Goal: Navigation & Orientation: Find specific page/section

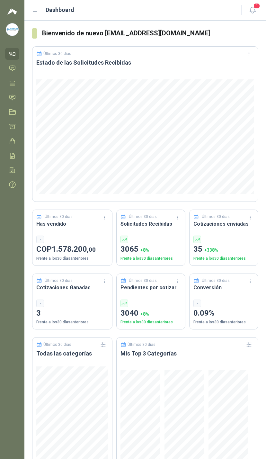
click at [255, 8] on span "1" at bounding box center [256, 6] width 7 height 6
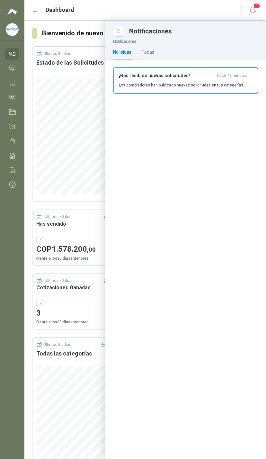
click at [255, 13] on icon "button" at bounding box center [253, 10] width 8 height 8
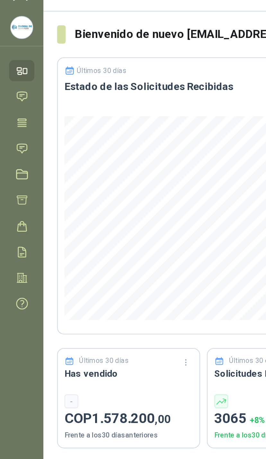
click at [16, 94] on icon at bounding box center [12, 97] width 7 height 7
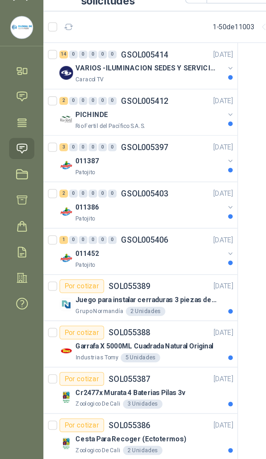
click at [128, 50] on button "button" at bounding box center [129, 52] width 5 height 5
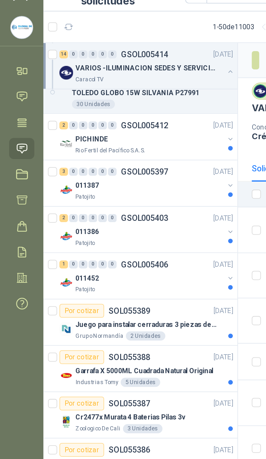
scroll to position [352, 0]
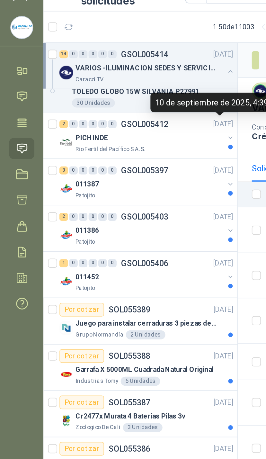
click at [123, 88] on div "PICHINDE" at bounding box center [83, 92] width 83 height 8
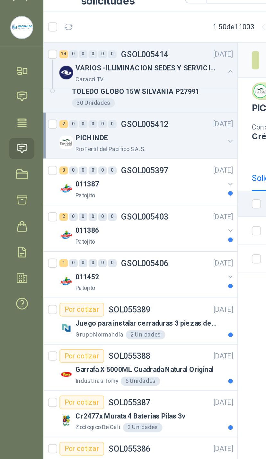
click at [125, 88] on div "PICHINDE" at bounding box center [83, 92] width 83 height 8
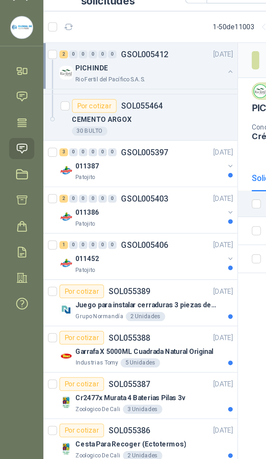
scroll to position [417, 0]
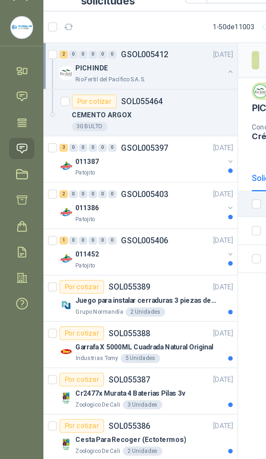
click at [125, 101] on div "011387" at bounding box center [83, 105] width 83 height 8
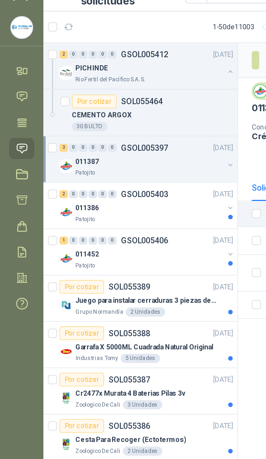
click at [124, 101] on div "011387" at bounding box center [83, 105] width 83 height 8
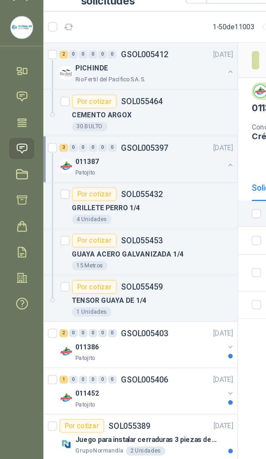
click at [88, 109] on div "Patojito" at bounding box center [83, 111] width 83 height 5
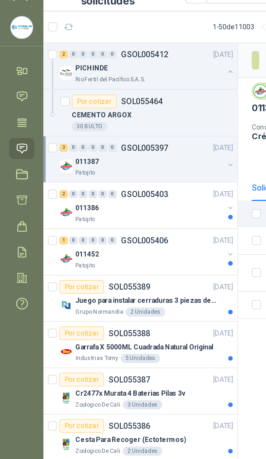
click at [101, 109] on div "Patojito" at bounding box center [83, 111] width 83 height 5
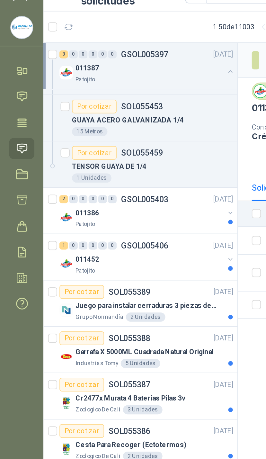
scroll to position [495, 0]
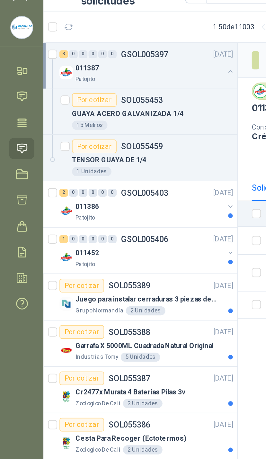
click at [114, 126] on div "011386" at bounding box center [83, 130] width 83 height 8
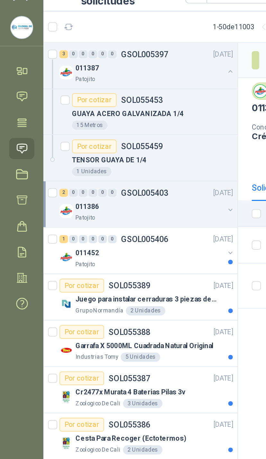
click at [103, 126] on div "011386" at bounding box center [83, 130] width 83 height 8
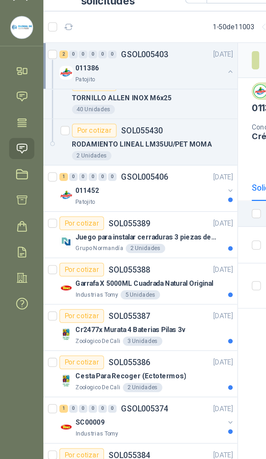
scroll to position [584, 0]
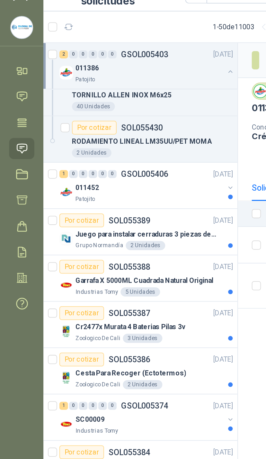
click at [116, 116] on div "011452" at bounding box center [83, 120] width 83 height 8
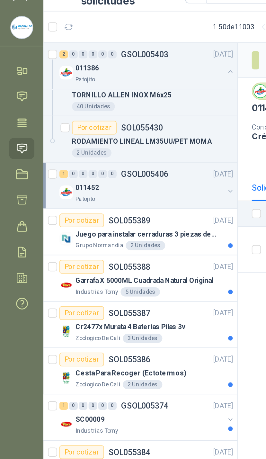
click at [104, 116] on div "011452" at bounding box center [83, 120] width 83 height 8
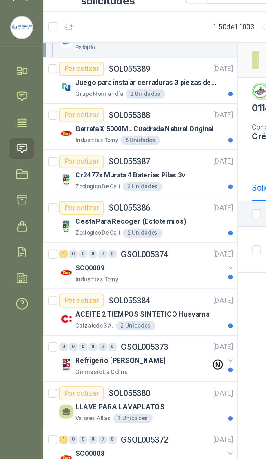
scroll to position [697, 0]
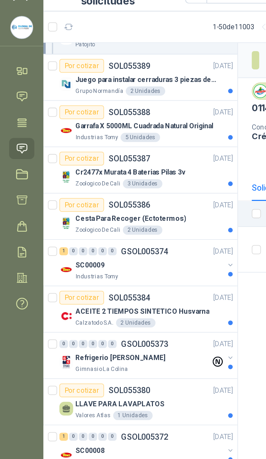
click at [120, 107] on div "Cr2477x Murata 4 Baterias Pilas 3v" at bounding box center [86, 111] width 88 height 8
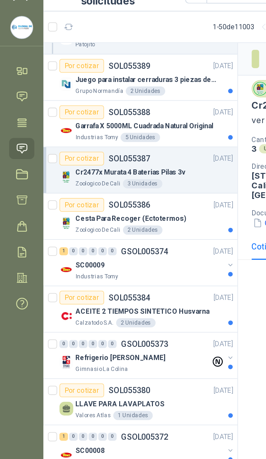
click at [109, 115] on div "Zoologico De Cali 3 Unidades" at bounding box center [86, 117] width 88 height 5
click at [107, 107] on div "Cr2477x Murata 4 Baterias Pilas 3v" at bounding box center [86, 111] width 88 height 8
click at [78, 108] on p "Cr2477x Murata 4 Baterias Pilas 3v" at bounding box center [73, 111] width 62 height 6
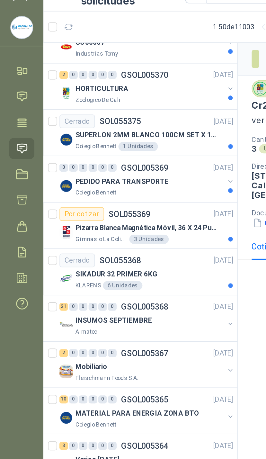
scroll to position [957, 0]
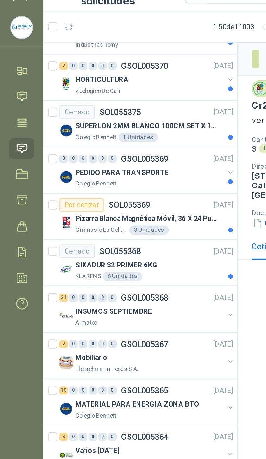
click at [114, 55] on div "HORTICULTURA" at bounding box center [83, 59] width 83 height 8
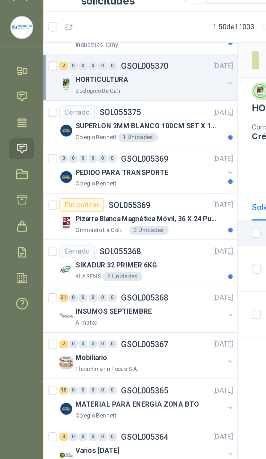
click at [116, 63] on div "Zoologico De Cali" at bounding box center [83, 65] width 83 height 5
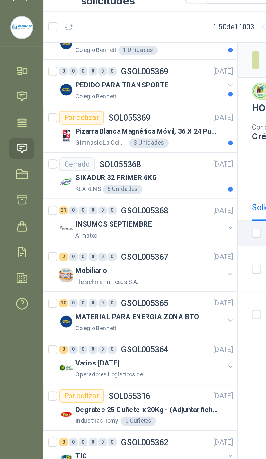
scroll to position [1061, 0]
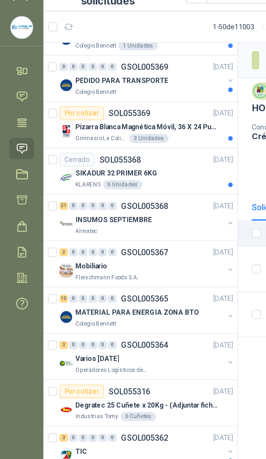
click at [115, 134] on div "INSUMOS SEPTIEMBRE" at bounding box center [83, 138] width 83 height 8
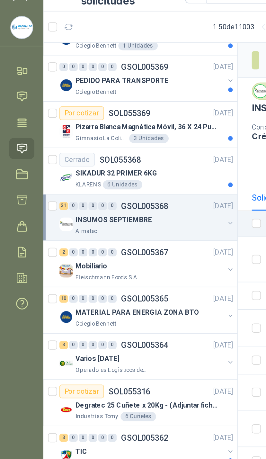
click at [119, 134] on div "INSUMOS SEPTIEMBRE" at bounding box center [83, 138] width 83 height 8
